Goal: Task Accomplishment & Management: Use online tool/utility

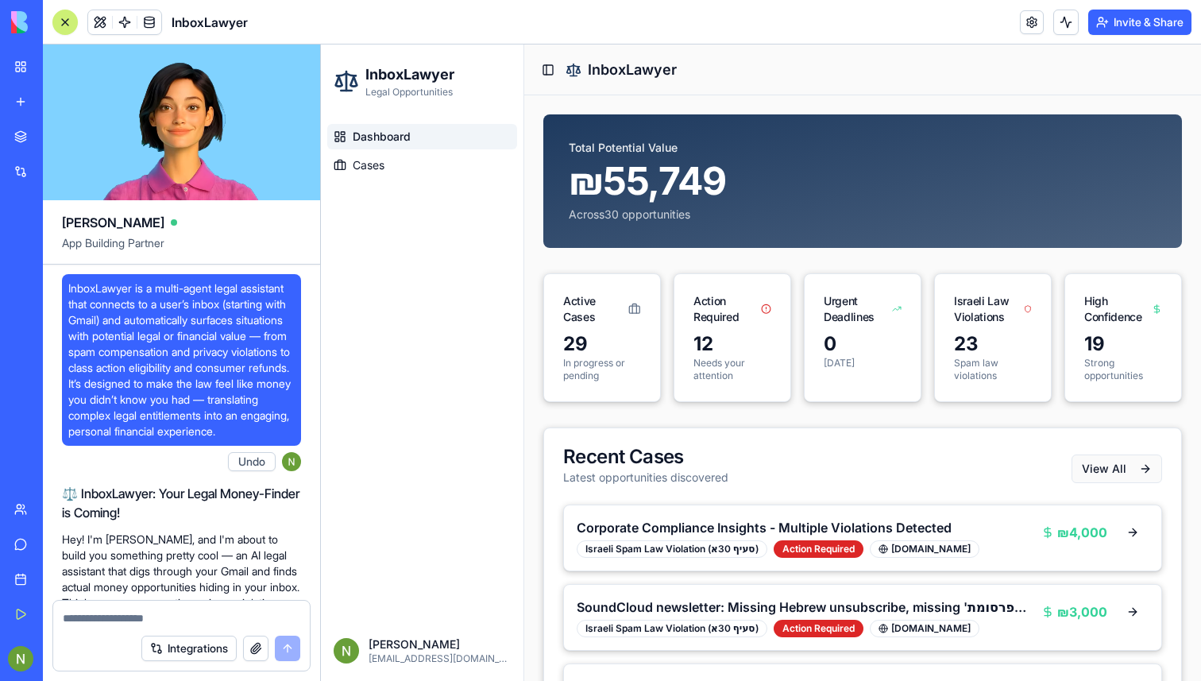
scroll to position [23164, 0]
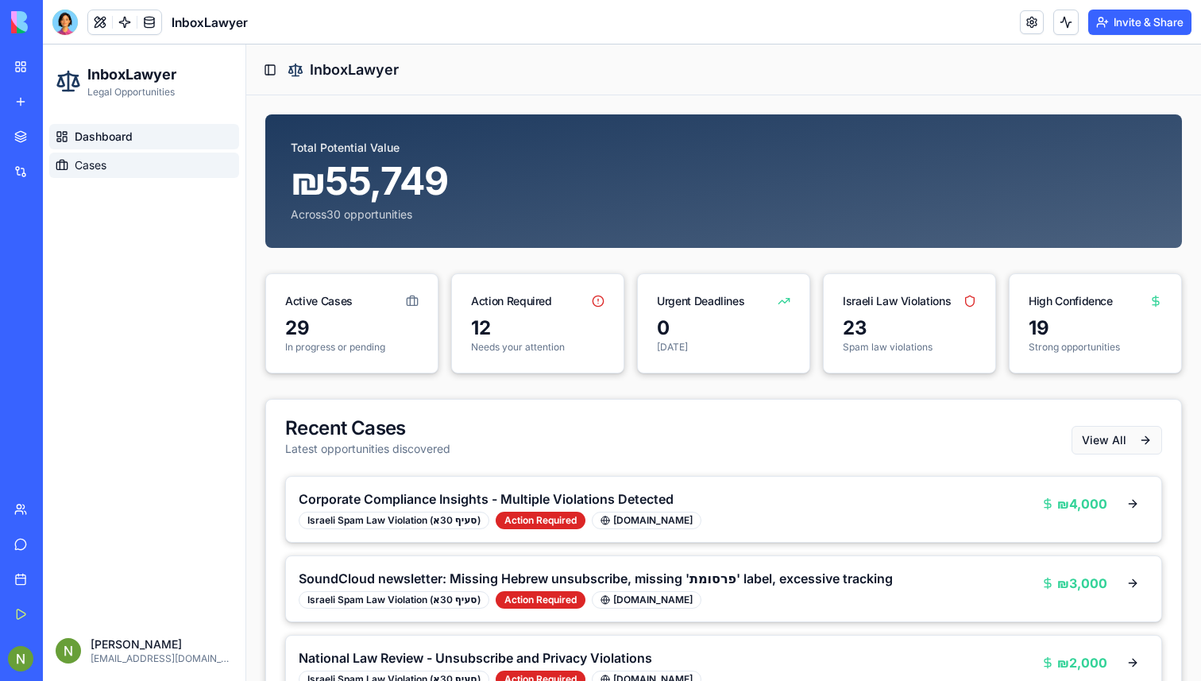
click at [80, 172] on span "Cases" at bounding box center [91, 165] width 32 height 16
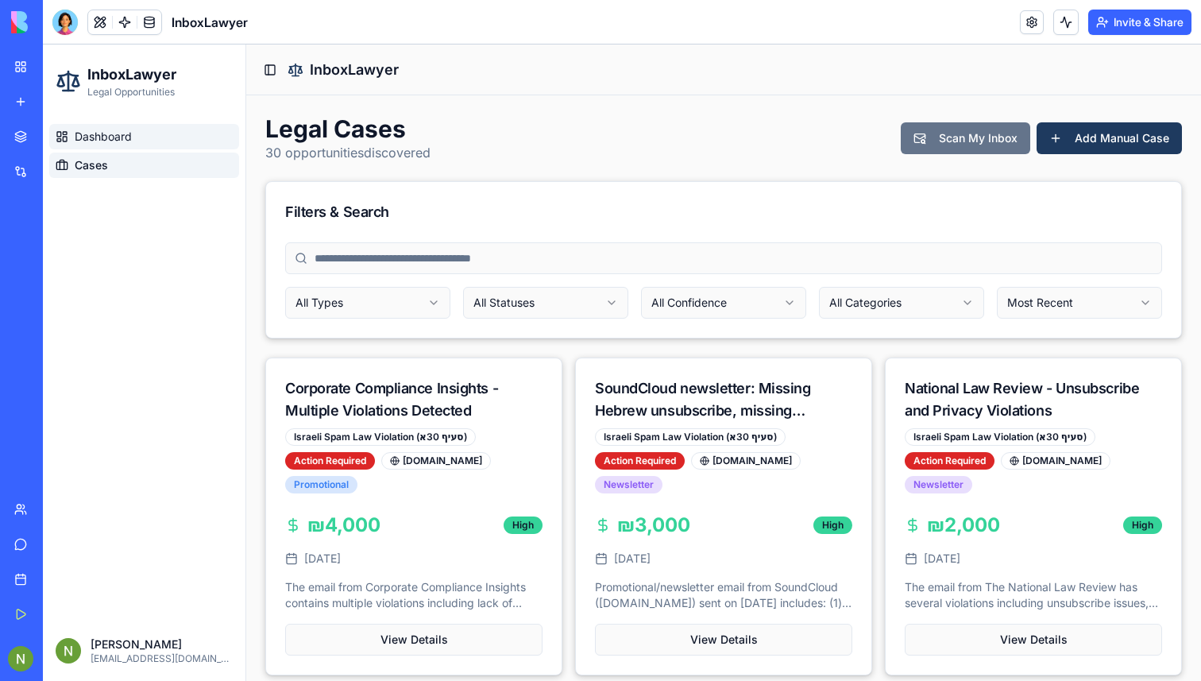
click at [118, 145] on link "Dashboard" at bounding box center [144, 136] width 190 height 25
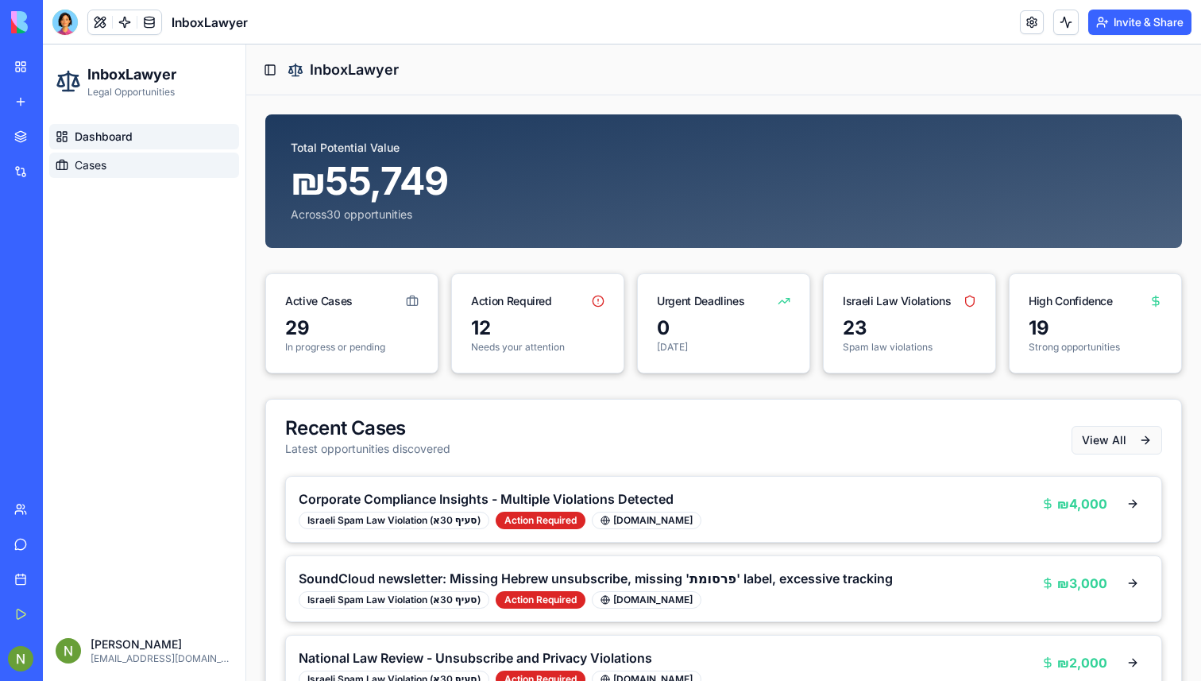
click at [99, 164] on span "Cases" at bounding box center [91, 165] width 32 height 16
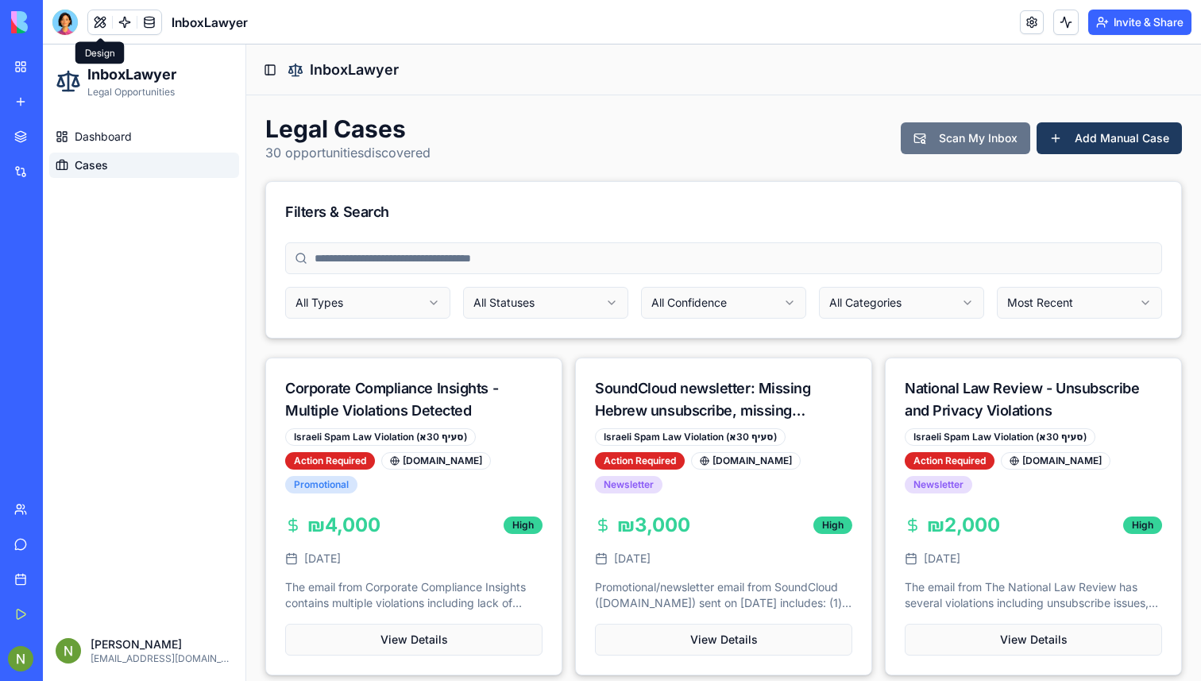
click at [94, 25] on button at bounding box center [100, 22] width 24 height 24
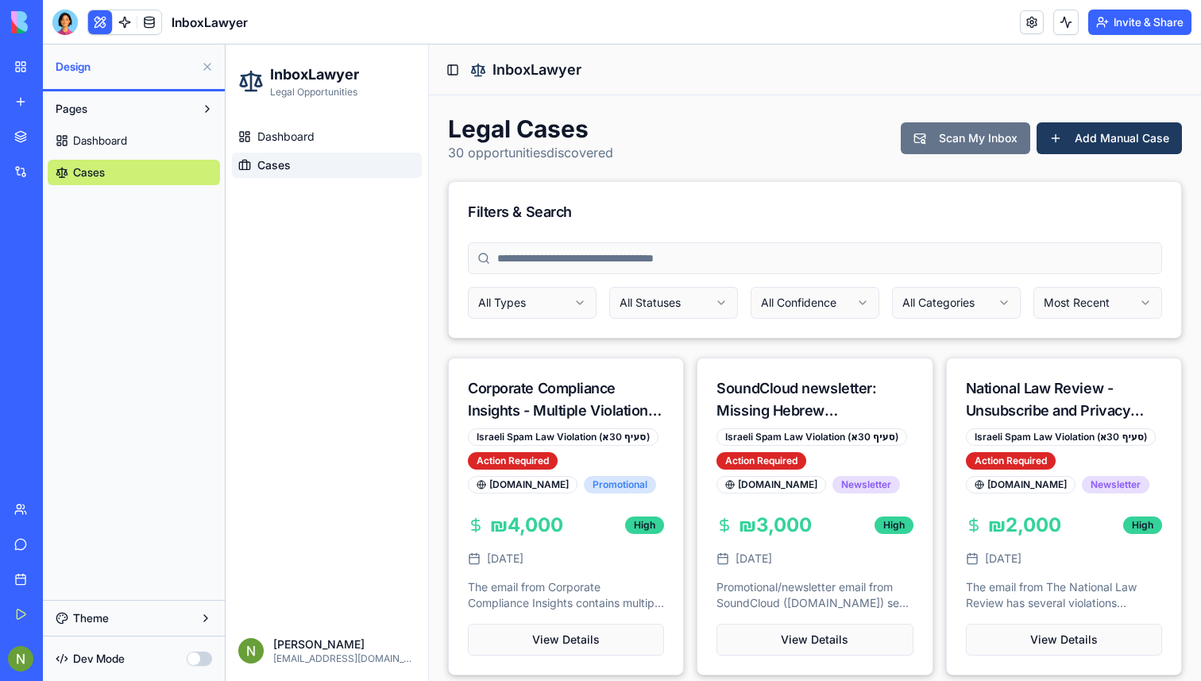
click at [97, 21] on button at bounding box center [100, 22] width 24 height 24
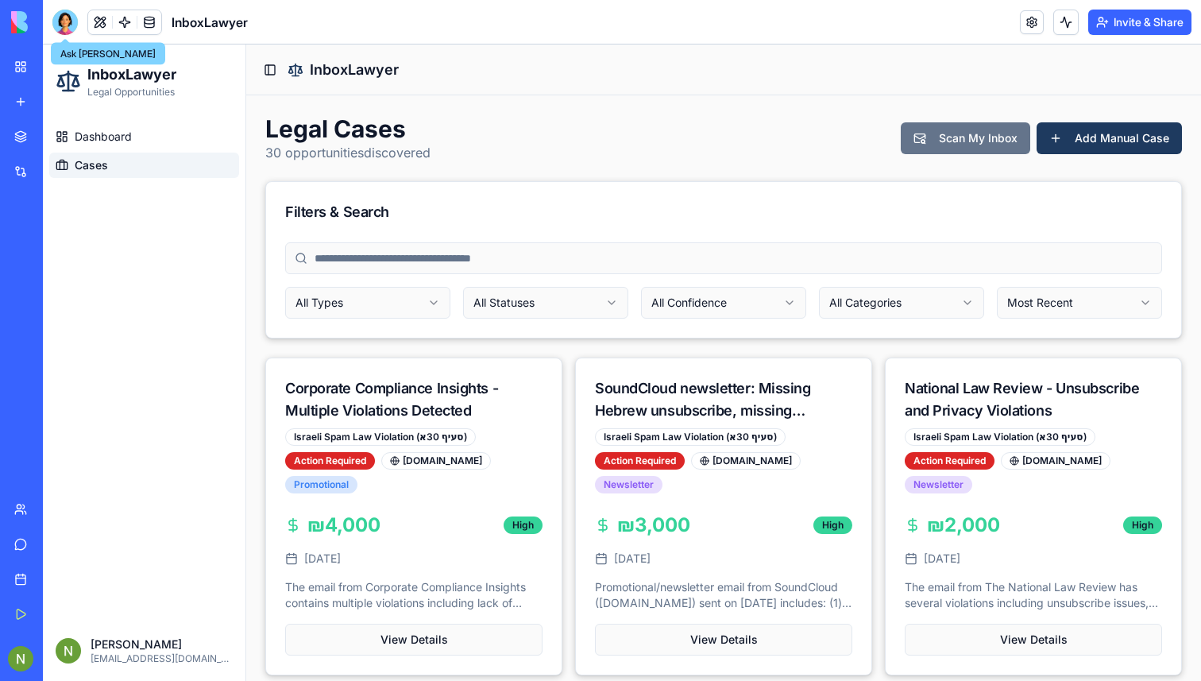
click at [66, 22] on div at bounding box center [64, 22] width 25 height 25
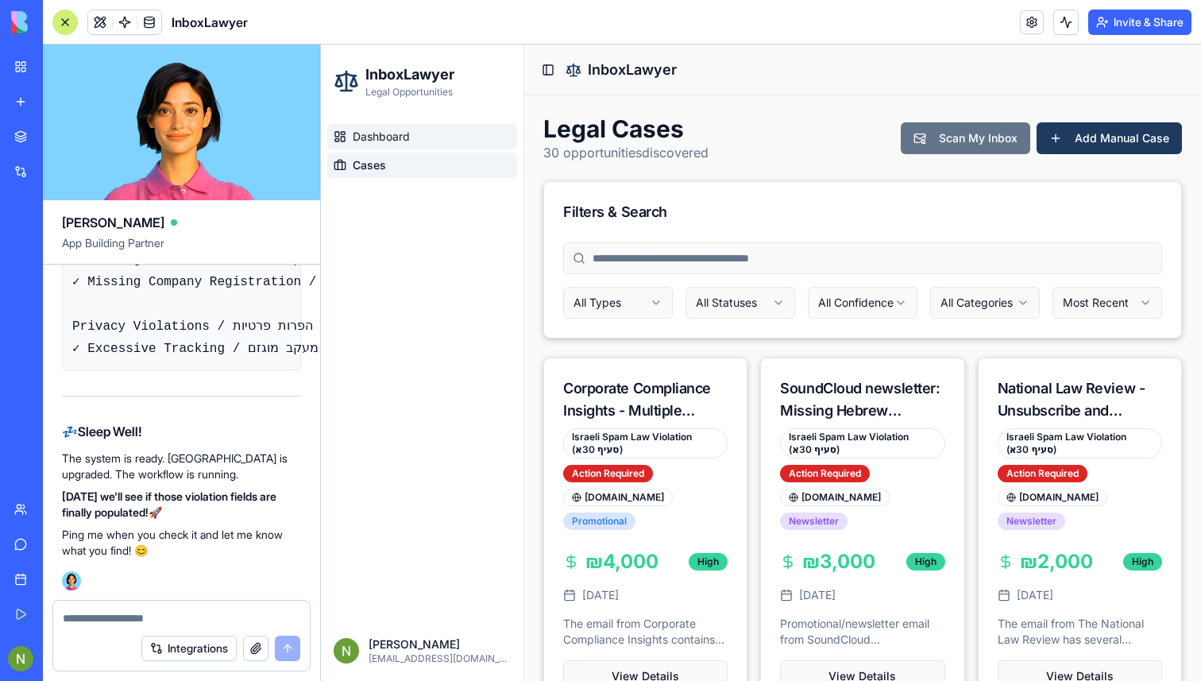
click at [373, 132] on span "Dashboard" at bounding box center [381, 137] width 57 height 16
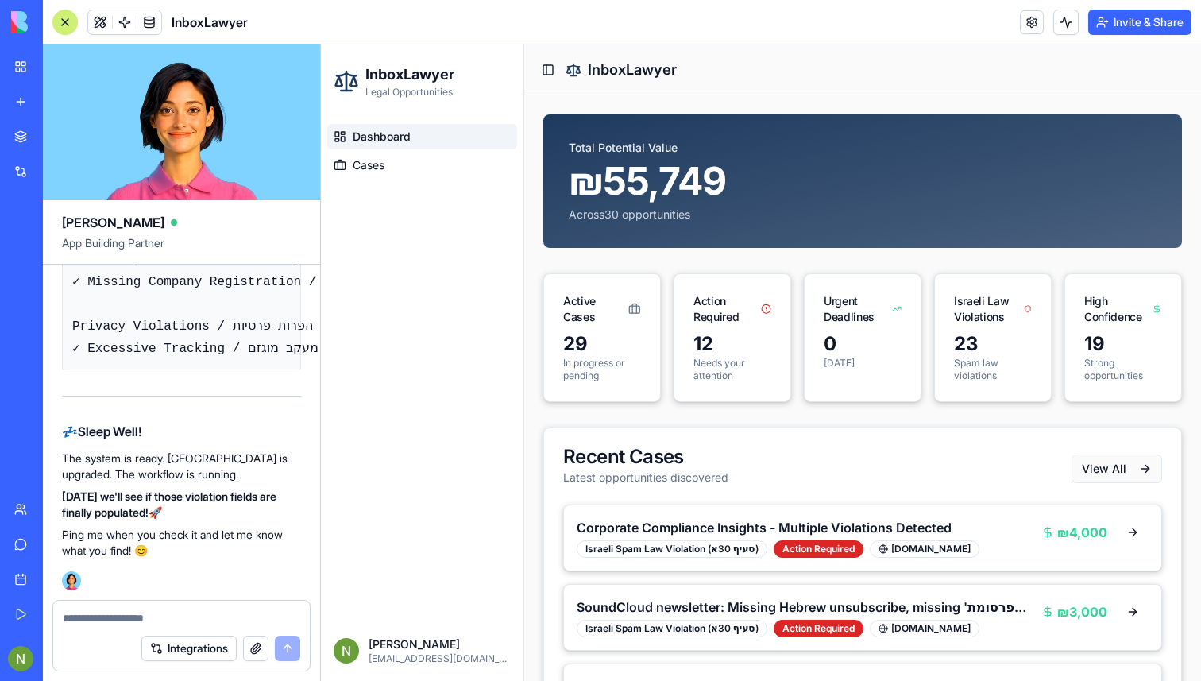
click at [99, 619] on textarea at bounding box center [182, 618] width 238 height 16
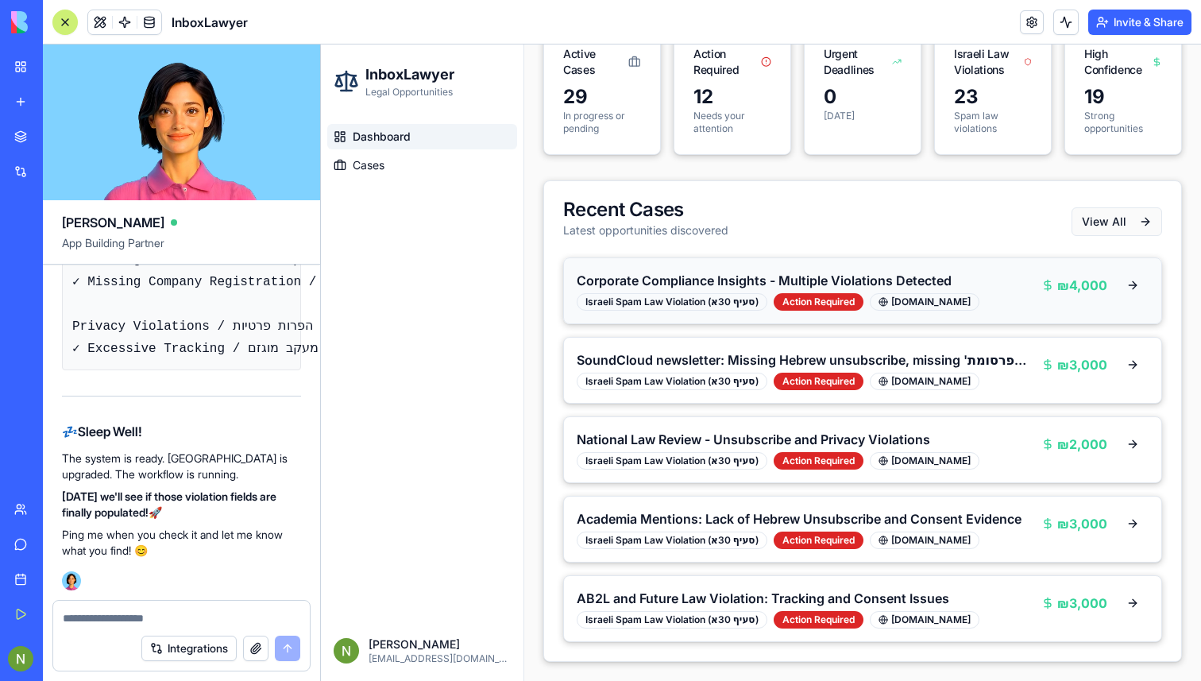
click at [972, 293] on div "Israeli Spam Law Violation (סעיף 30א) Action Required corporatecomplianceinsigh…" at bounding box center [803, 301] width 452 height 17
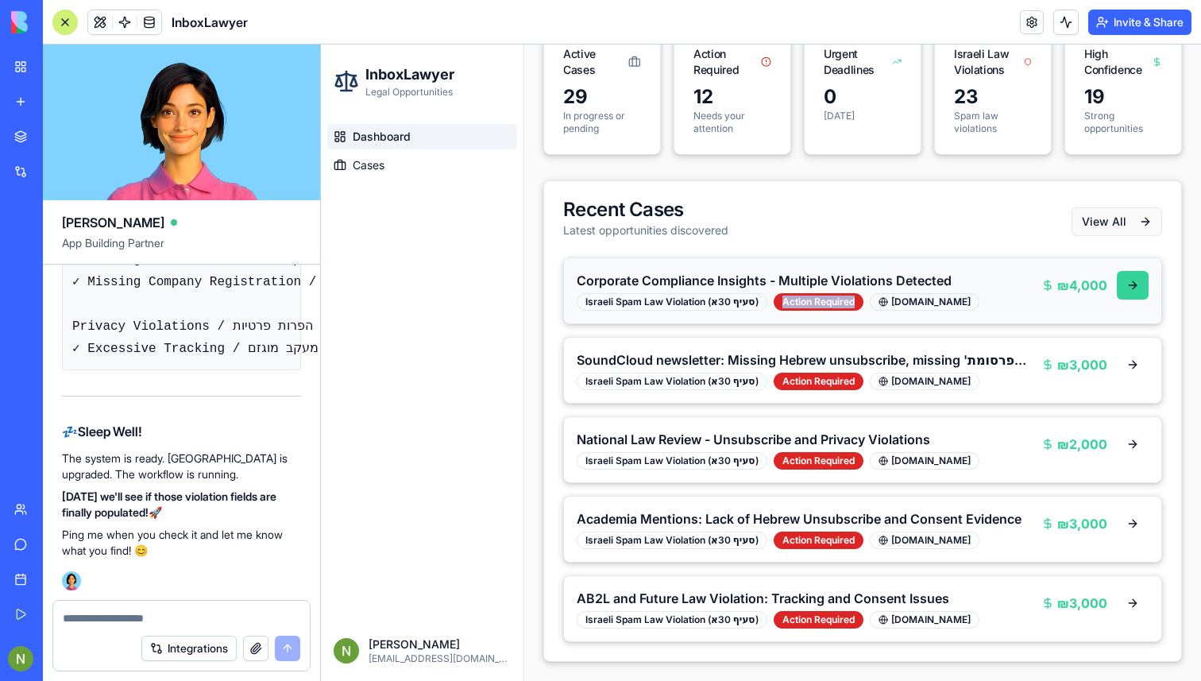
click at [1132, 271] on button at bounding box center [1133, 285] width 32 height 29
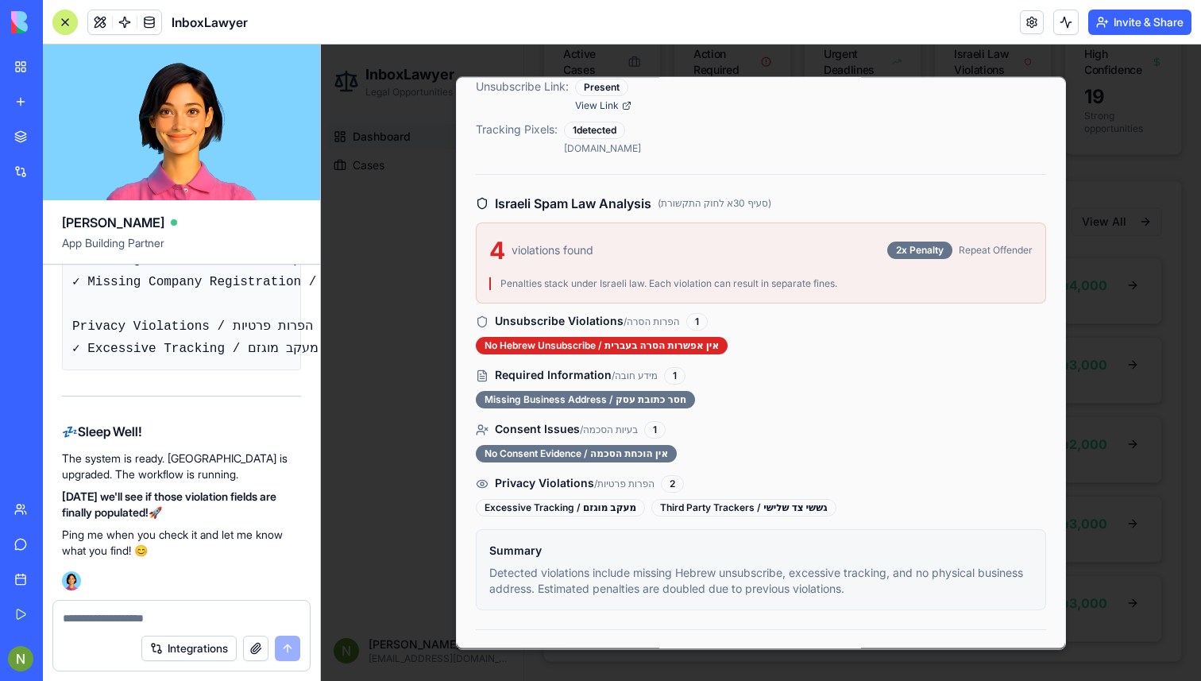
scroll to position [0, 0]
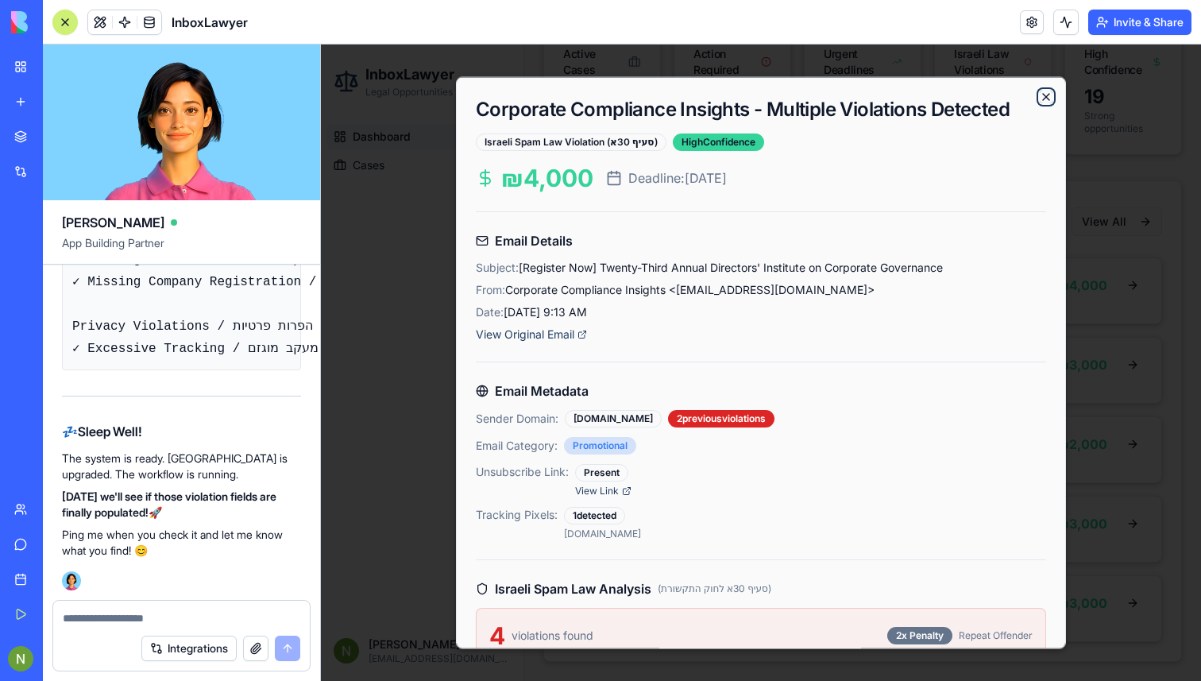
click at [1045, 92] on icon "button" at bounding box center [1046, 96] width 13 height 13
